Goal: Book appointment/travel/reservation

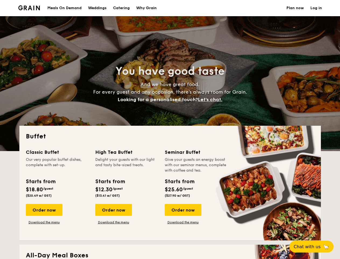
select select
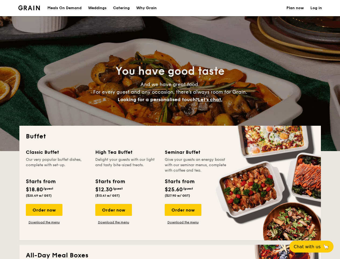
click at [170, 129] on div "Buffet Classic Buffet Our very popular buffet dishes, complete with set-up. Sta…" at bounding box center [170, 183] width 302 height 114
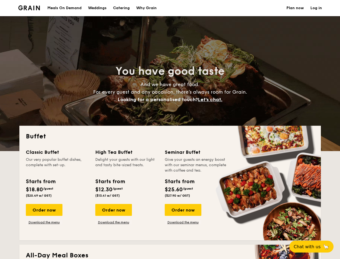
click at [316, 8] on link "Log in" at bounding box center [317, 8] width 12 height 16
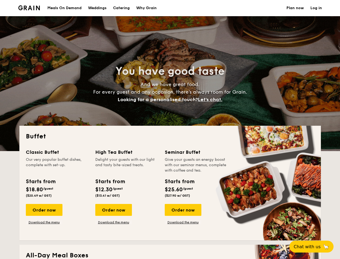
click at [212, 99] on span "Let's chat." at bounding box center [210, 99] width 25 height 6
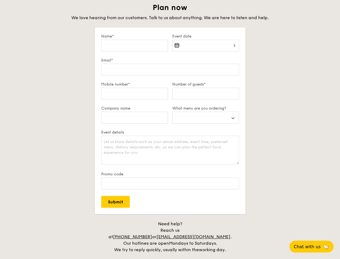
click at [183, 210] on form "Name* Event date Email* Mobile number* Number of guests* Company name What menu…" at bounding box center [170, 120] width 151 height 186
click at [315, 246] on span "Chat with us" at bounding box center [307, 246] width 27 height 5
